Goal: Information Seeking & Learning: Learn about a topic

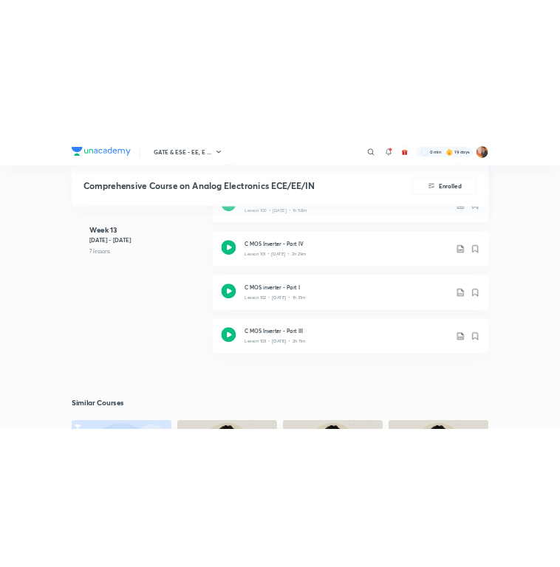
scroll to position [9880, 0]
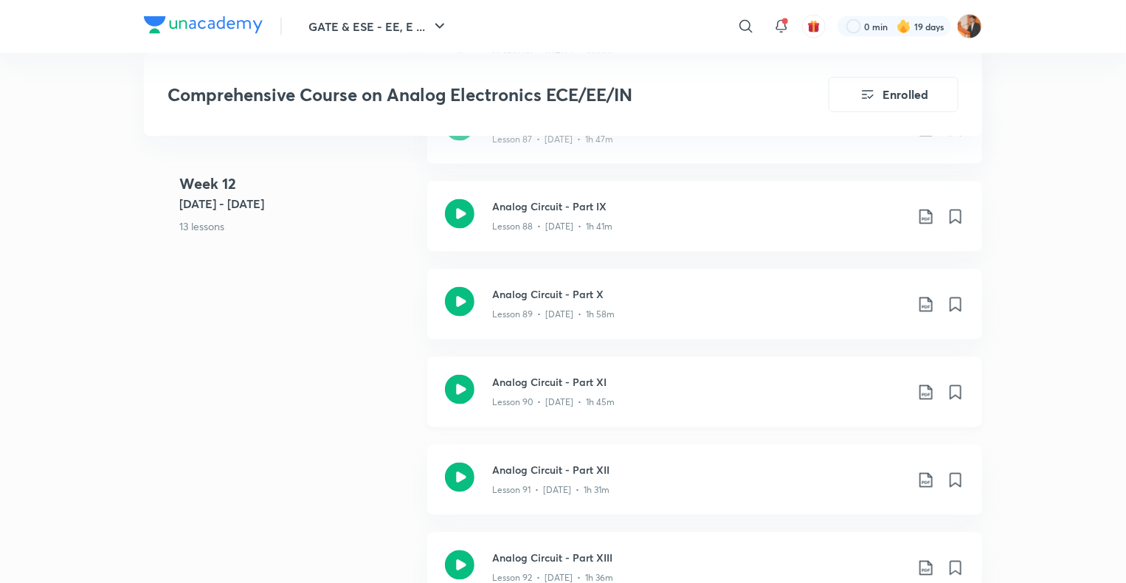
scroll to position [9705, 0]
click at [641, 232] on div "Lesson 88 • [DATE] • 1h 41m" at bounding box center [698, 224] width 413 height 19
